Goal: Task Accomplishment & Management: Complete application form

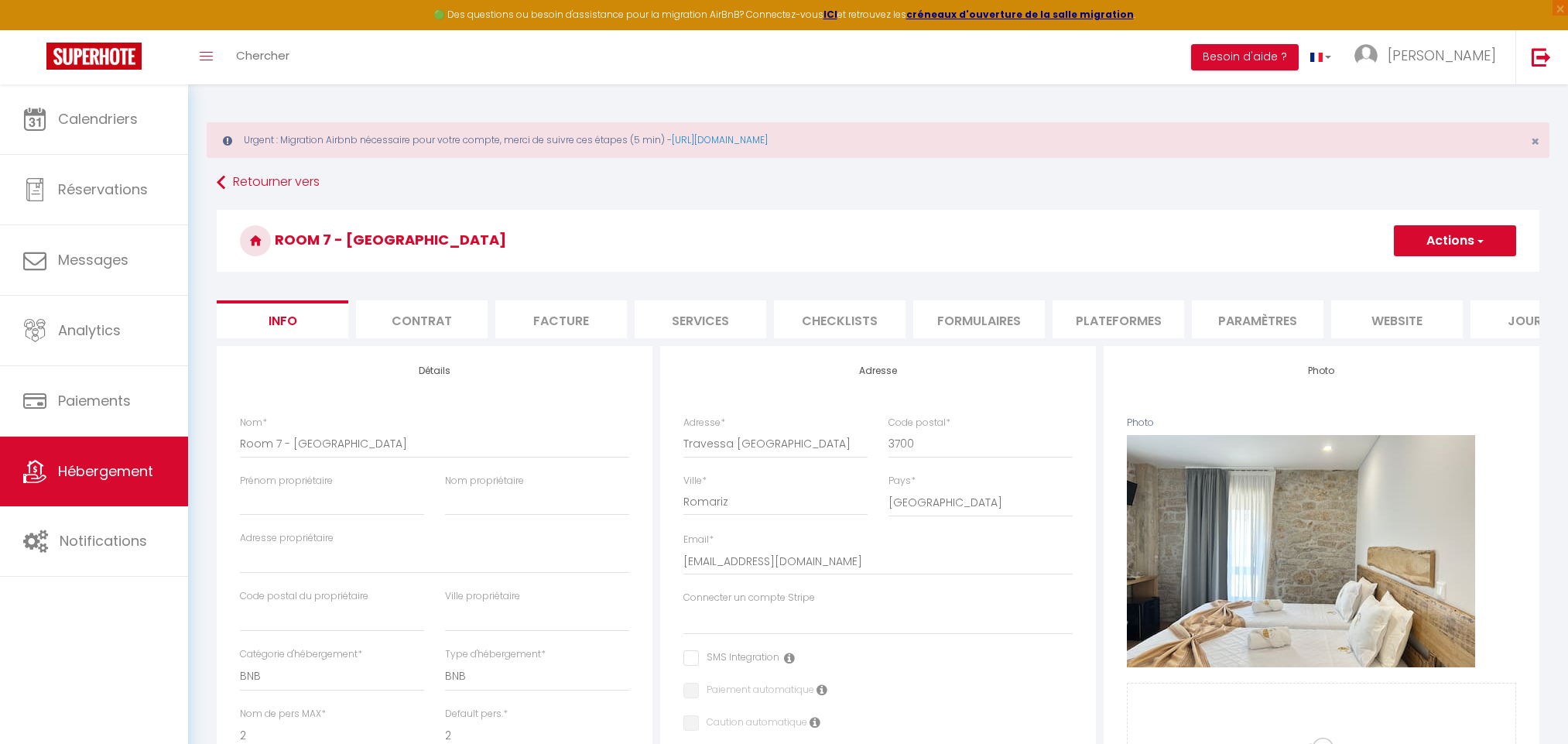
select select "bnb"
select select "2"
select select "1"
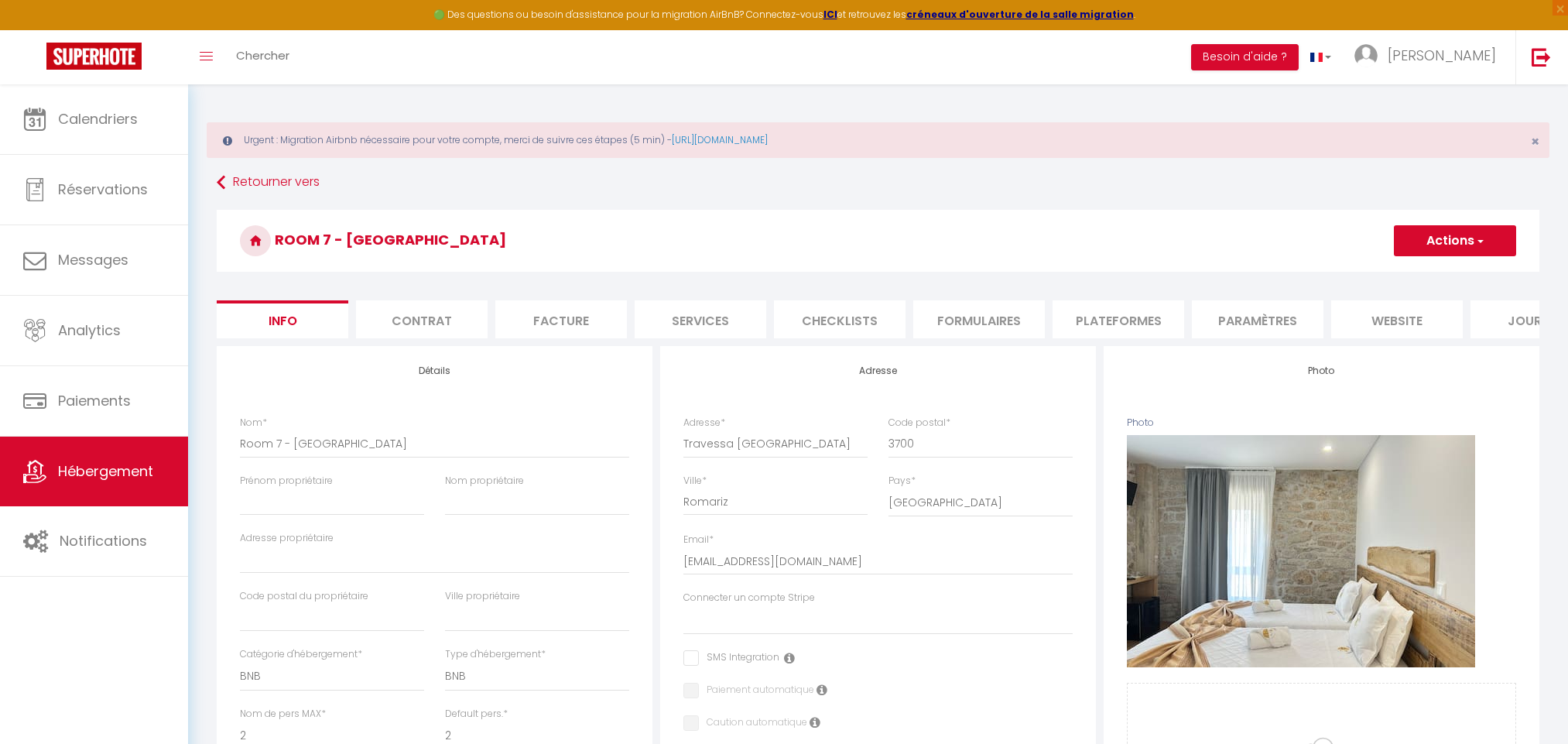
select select "16:00"
select select "23:45"
select select "11:00"
select select "30"
select select "120"
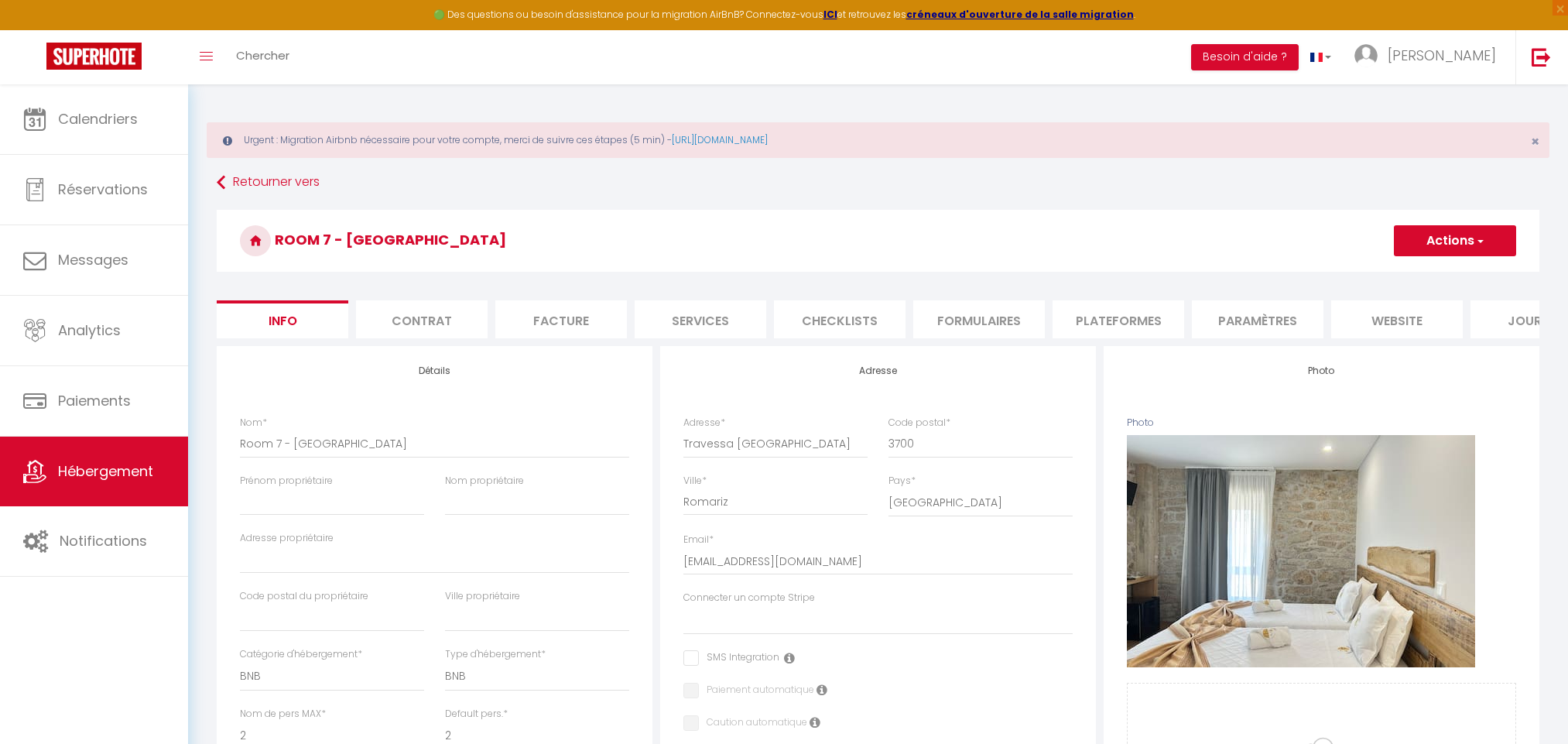
select select "2"
select select
select select "28"
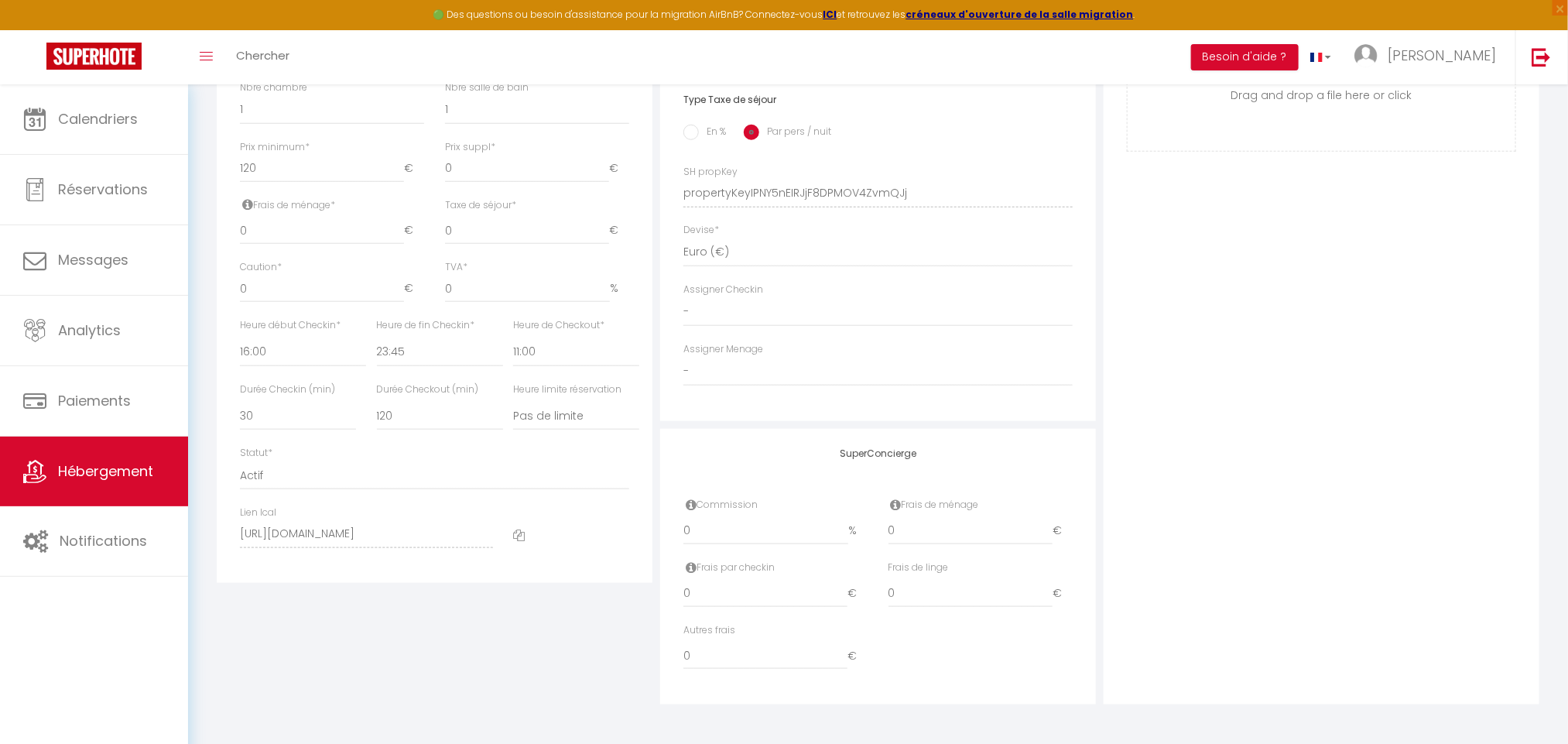
click at [518, 533] on icon at bounding box center [519, 535] width 11 height 11
